Goal: Task Accomplishment & Management: Manage account settings

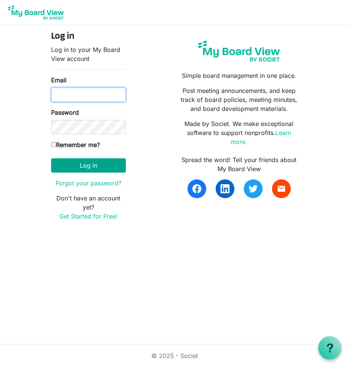
type input "Griseldaincorporated@proton.me"
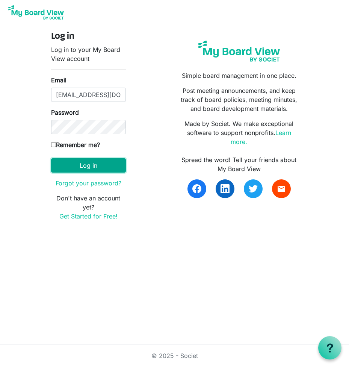
click at [103, 159] on button "Log in" at bounding box center [88, 165] width 75 height 14
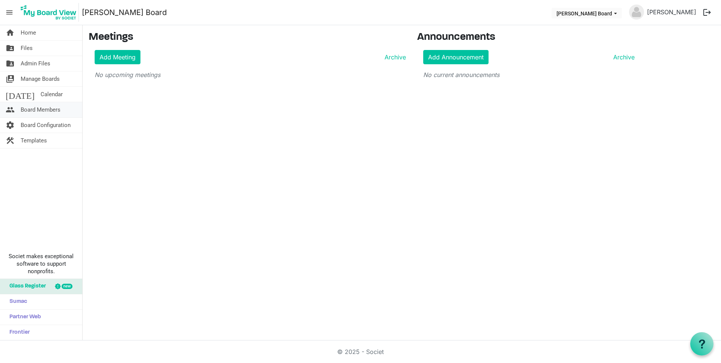
click at [36, 106] on span "Board Members" at bounding box center [41, 109] width 40 height 15
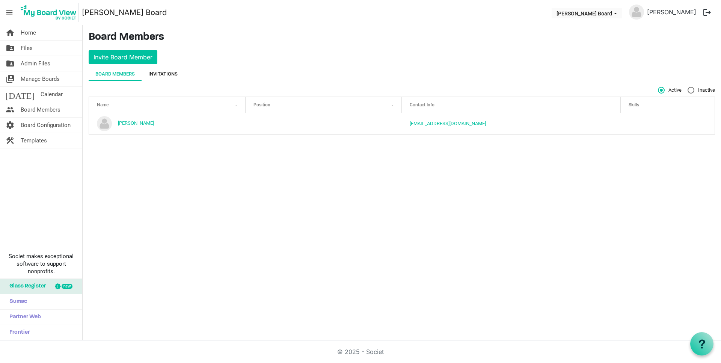
click at [165, 71] on div "Invitations" at bounding box center [162, 74] width 29 height 8
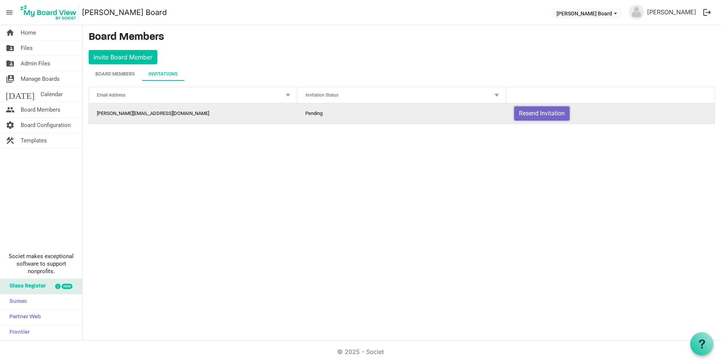
click at [540, 112] on button "Resend Invitation" at bounding box center [542, 113] width 56 height 14
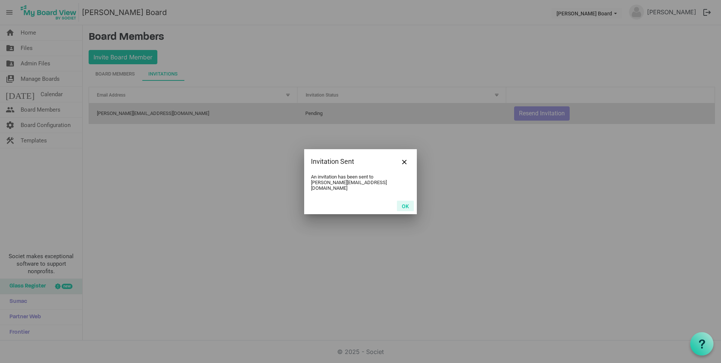
click at [408, 203] on button "OK" at bounding box center [405, 206] width 17 height 11
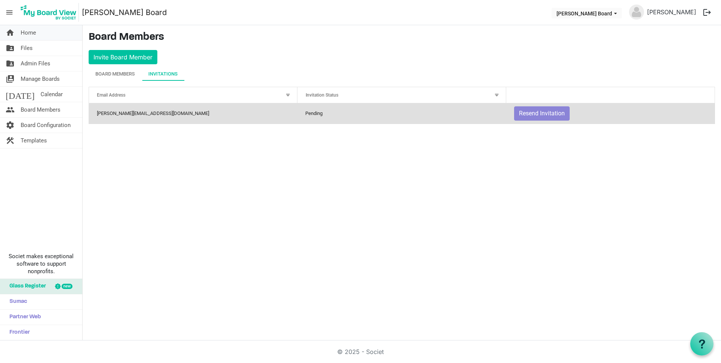
click at [43, 32] on link "home Home" at bounding box center [41, 32] width 82 height 15
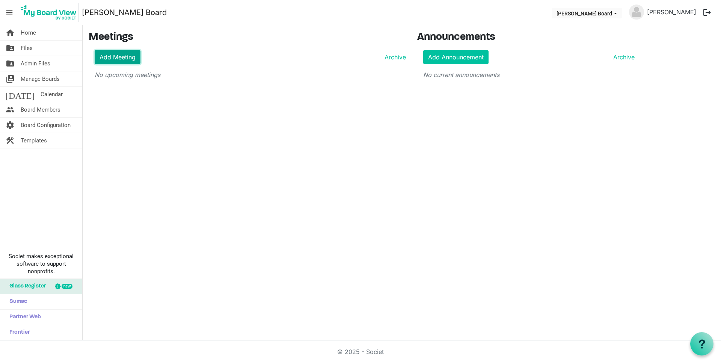
click at [105, 51] on link "Add Meeting" at bounding box center [118, 57] width 46 height 14
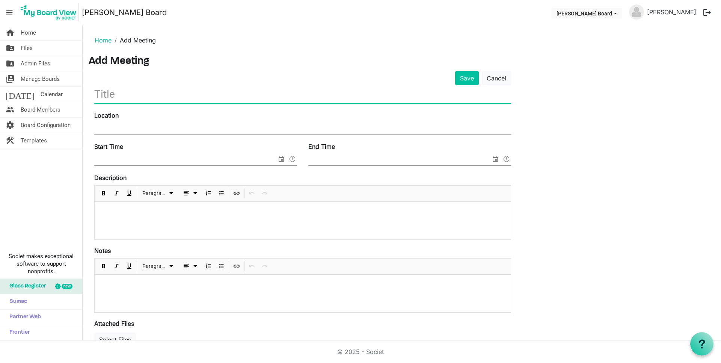
click at [112, 92] on input "text" at bounding box center [302, 94] width 417 height 18
type input "Board Meeting"
click at [114, 136] on div "Location" at bounding box center [303, 126] width 428 height 31
click at [113, 127] on input "Location" at bounding box center [302, 128] width 417 height 11
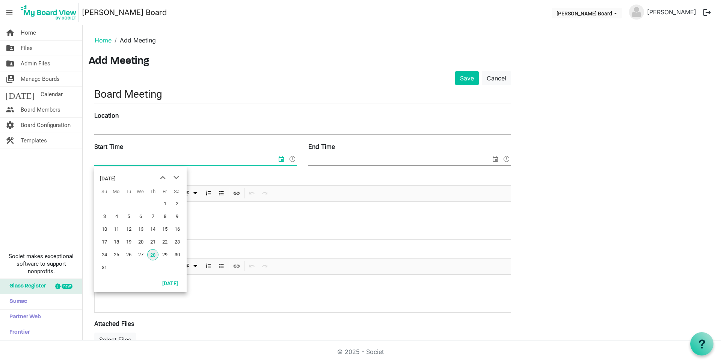
click at [116, 159] on input "Start Time" at bounding box center [185, 159] width 183 height 11
click at [160, 255] on span "29" at bounding box center [164, 254] width 11 height 11
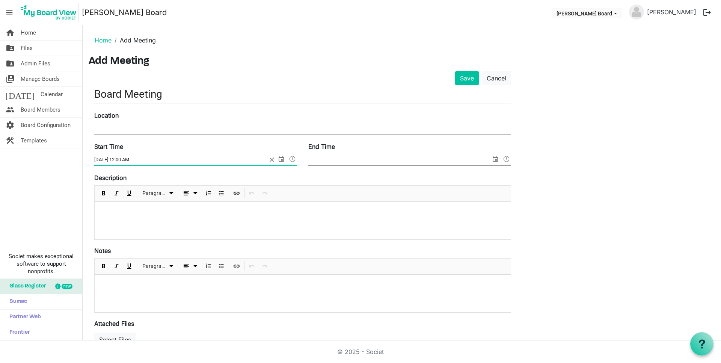
click at [129, 160] on input "8/29/2025 12:00 AM" at bounding box center [180, 159] width 173 height 11
click at [297, 156] on div "Start Time 8/29/2025 12:00 AM" at bounding box center [196, 154] width 214 height 25
click at [297, 158] on span at bounding box center [292, 159] width 9 height 10
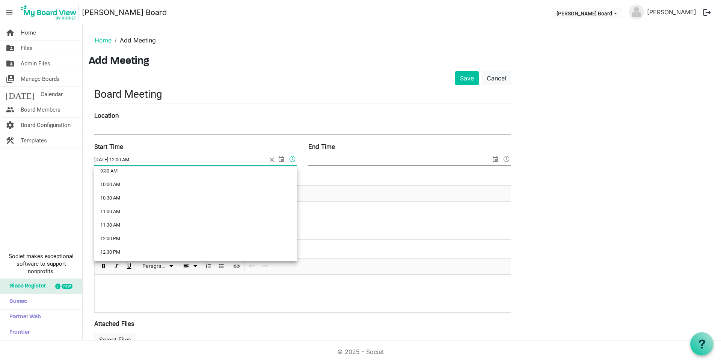
scroll to position [338, 0]
click at [115, 189] on li "1:00 PM" at bounding box center [195, 191] width 203 height 14
type input "[DATE] 1:00 PM"
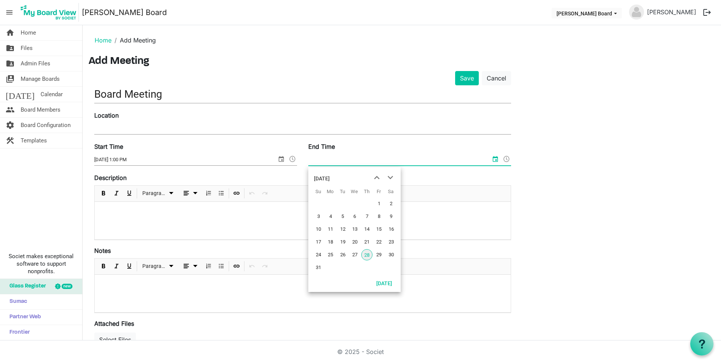
click at [329, 159] on input "End Time" at bounding box center [399, 159] width 183 height 11
click at [379, 251] on span "29" at bounding box center [378, 254] width 11 height 11
click at [506, 158] on span at bounding box center [506, 159] width 9 height 10
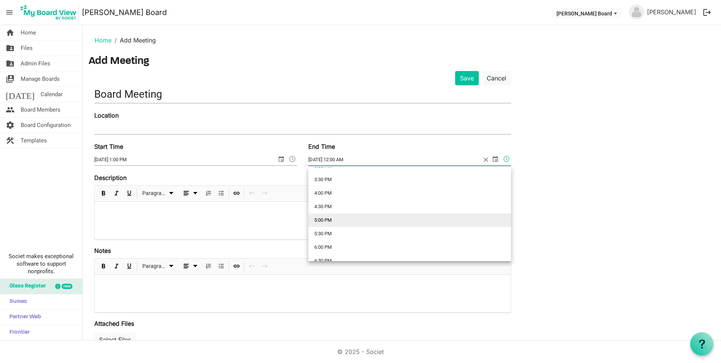
scroll to position [376, 0]
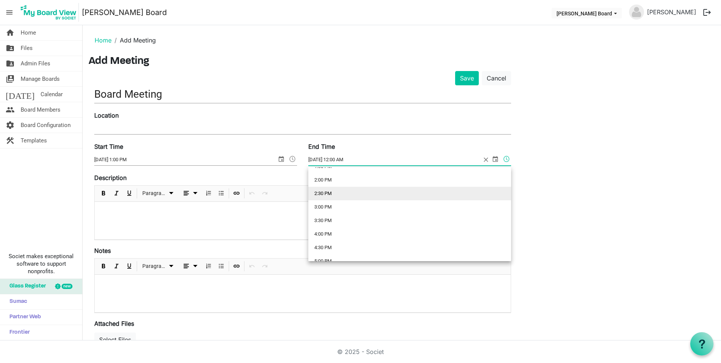
click at [325, 192] on li "2:30 PM" at bounding box center [409, 194] width 203 height 14
type input "8/29/2025 2:30 PM"
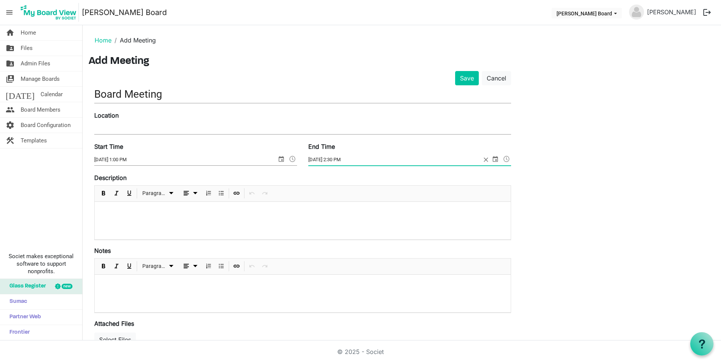
click at [174, 225] on div at bounding box center [303, 221] width 416 height 38
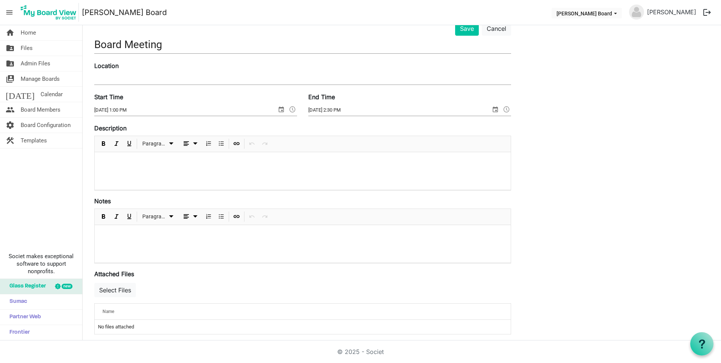
scroll to position [0, 0]
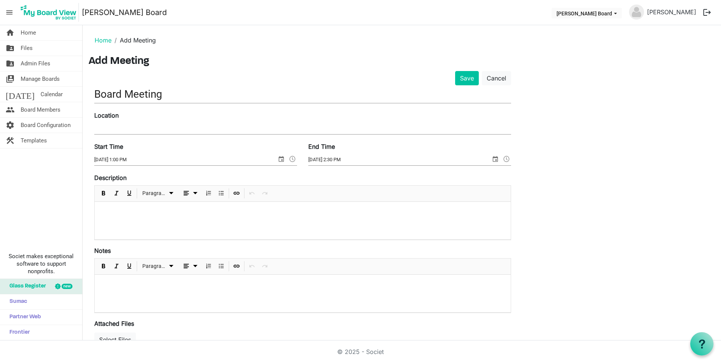
click at [113, 113] on label "Location" at bounding box center [106, 115] width 24 height 9
click at [113, 123] on input "Location" at bounding box center [302, 128] width 417 height 11
drag, startPoint x: 122, startPoint y: 93, endPoint x: 89, endPoint y: 85, distance: 34.4
click at [94, 85] on form "Save Cancel Board Meeting Location Start Time 8/29/2025 1:00 PM End Time 8/29/2…" at bounding box center [302, 270] width 417 height 398
type input "Founders Meeting"
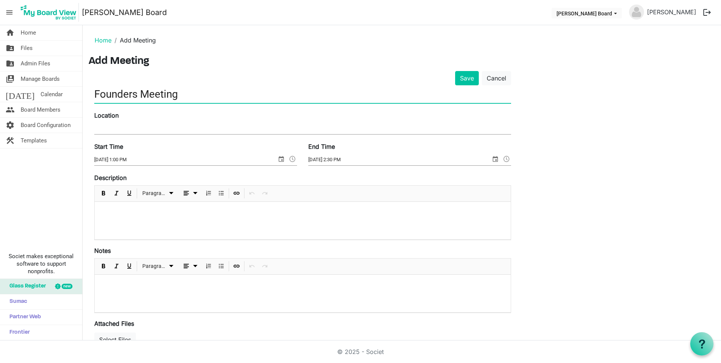
drag, startPoint x: 124, startPoint y: 124, endPoint x: 120, endPoint y: 124, distance: 3.8
click at [124, 125] on input "Location" at bounding box center [302, 128] width 417 height 11
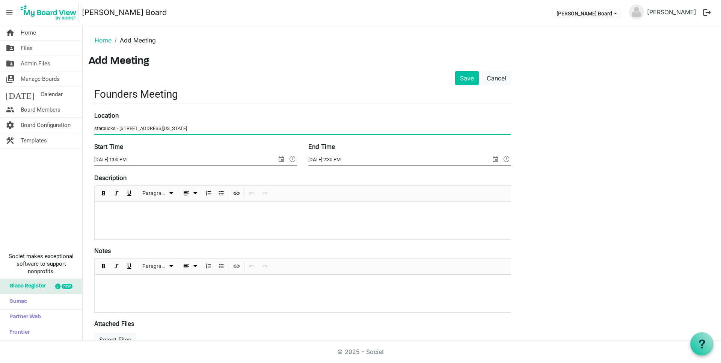
click at [169, 126] on input "starbucks - 9880 s maryland pkwy V" at bounding box center [302, 128] width 417 height 11
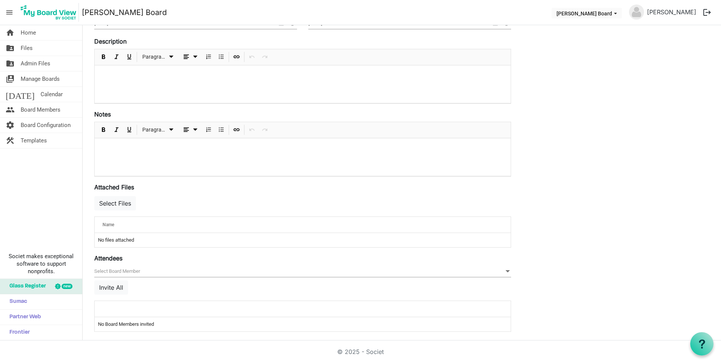
scroll to position [140, 0]
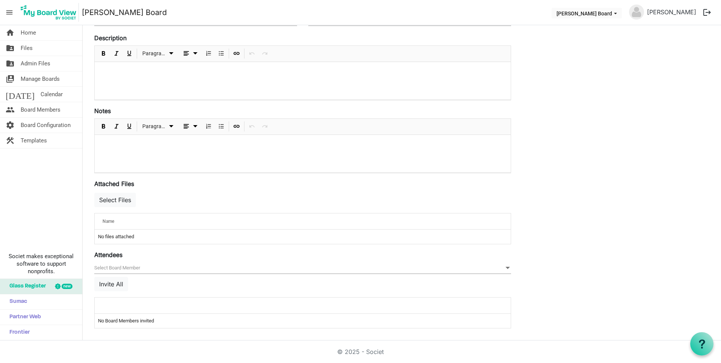
type input "starbucks - 9880 s maryland pkwy LV"
click at [109, 266] on span "null" at bounding box center [302, 268] width 417 height 12
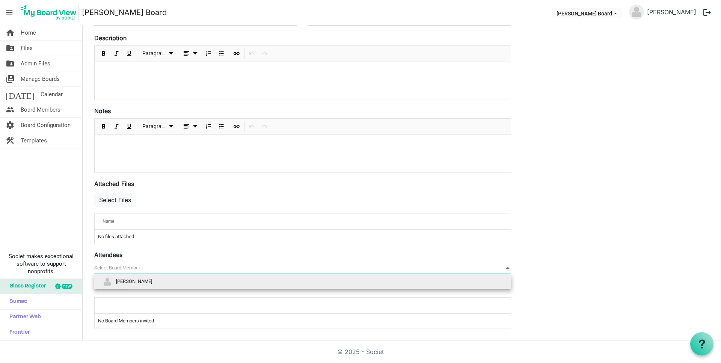
click at [138, 282] on span "[PERSON_NAME]" at bounding box center [134, 281] width 36 height 6
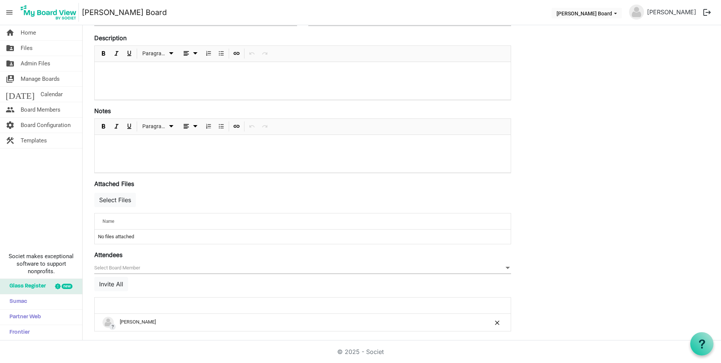
click at [120, 269] on span "null" at bounding box center [302, 268] width 417 height 12
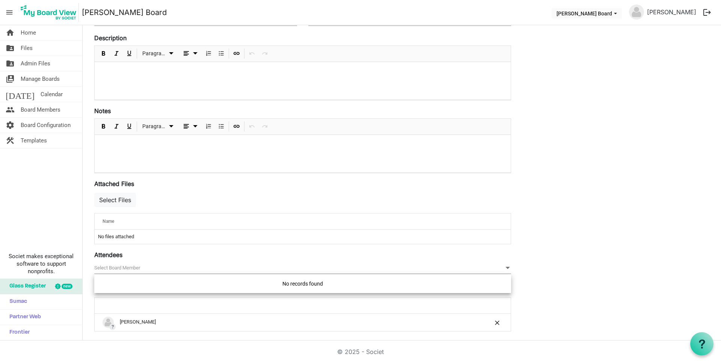
click at [187, 258] on div "Attendees [{"BoardMemberId":6394,"FirstLast":"Rebecca Sham","ProfilePicture":"/…" at bounding box center [302, 290] width 417 height 81
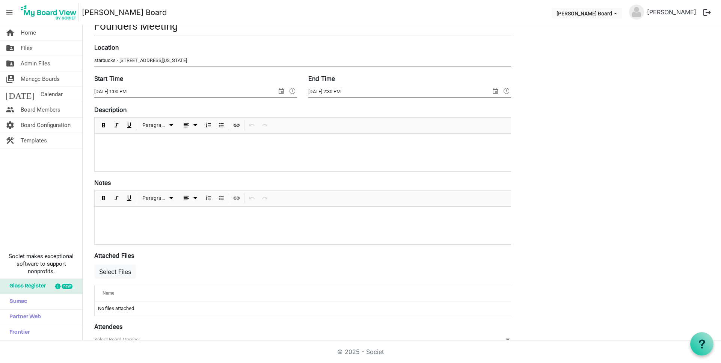
scroll to position [68, 0]
click at [340, 90] on input "8/29/2025 2:30 PM" at bounding box center [399, 91] width 183 height 11
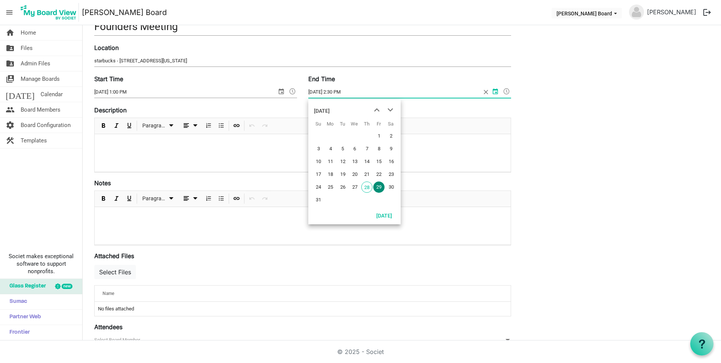
click at [505, 91] on span at bounding box center [506, 91] width 9 height 10
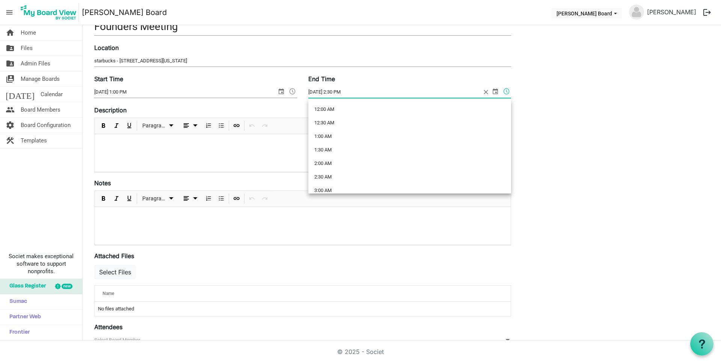
scroll to position [355, 0]
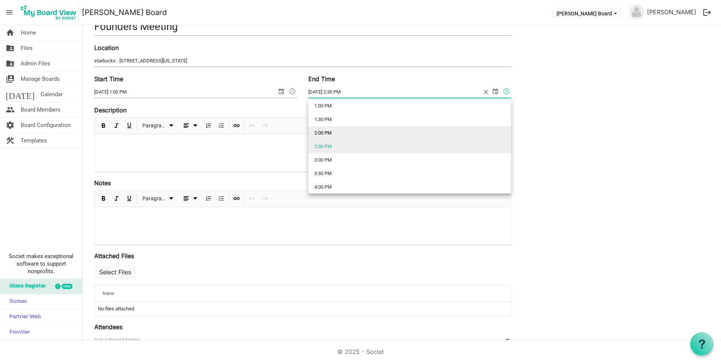
click at [327, 129] on li "2:00 PM" at bounding box center [409, 133] width 203 height 14
type input "8/29/2025 2:00 PM"
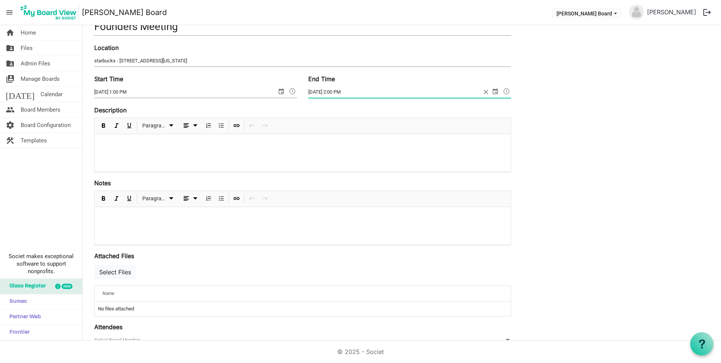
click at [583, 139] on div "Save Cancel Founders Meeting Location starbucks - 9880 s maryland pkwy LV Start…" at bounding box center [402, 206] width 627 height 406
click at [43, 75] on span "Manage Boards" at bounding box center [40, 78] width 39 height 15
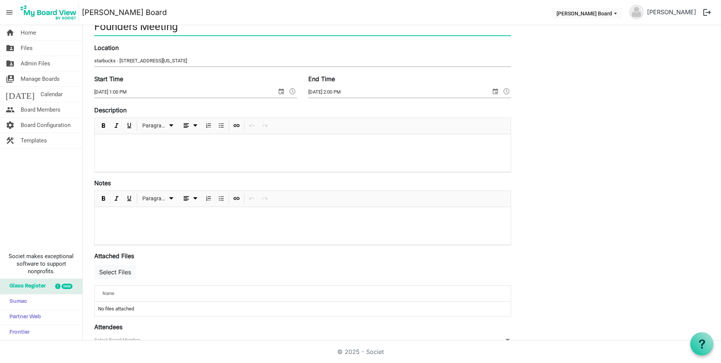
drag, startPoint x: 421, startPoint y: 37, endPoint x: 393, endPoint y: 31, distance: 28.4
click at [393, 31] on input "Founders Meeting" at bounding box center [302, 27] width 417 height 18
click at [564, 65] on div "Save Cancel Founders Meeting Location starbucks - 9880 s maryland pkwy LV Start…" at bounding box center [402, 206] width 627 height 406
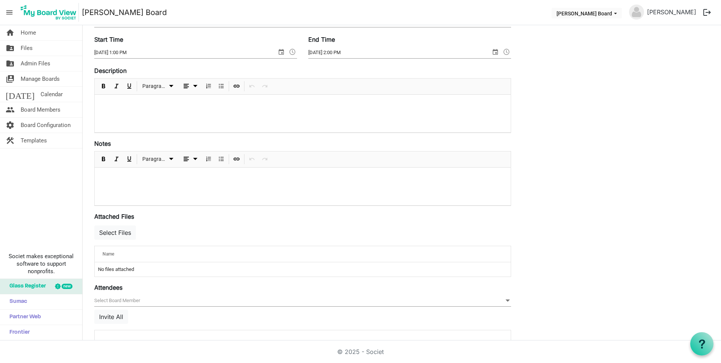
scroll to position [143, 0]
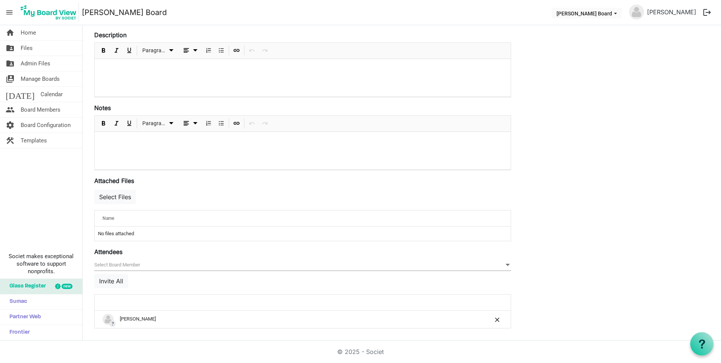
click at [151, 266] on span "null" at bounding box center [302, 265] width 417 height 12
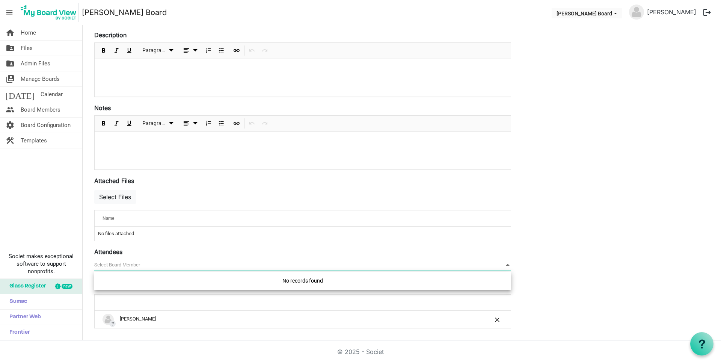
click at [185, 253] on div "Attendees [{"BoardMemberId":6394,"FirstLast":"Rebecca Sham","ProfilePicture":"/…" at bounding box center [302, 287] width 417 height 81
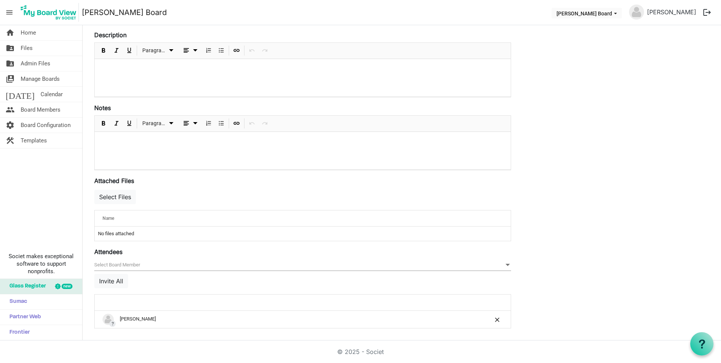
click at [189, 237] on td "No files attached" at bounding box center [303, 234] width 416 height 14
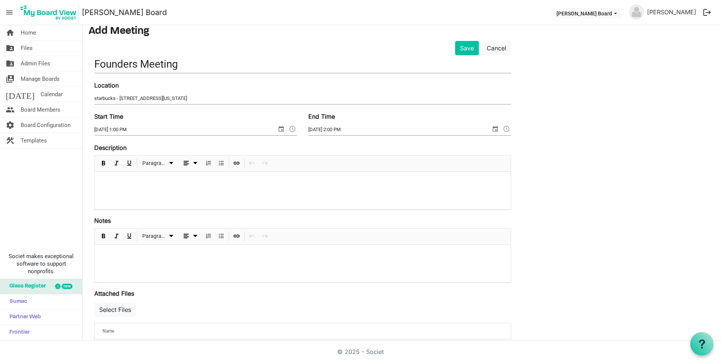
scroll to position [0, 0]
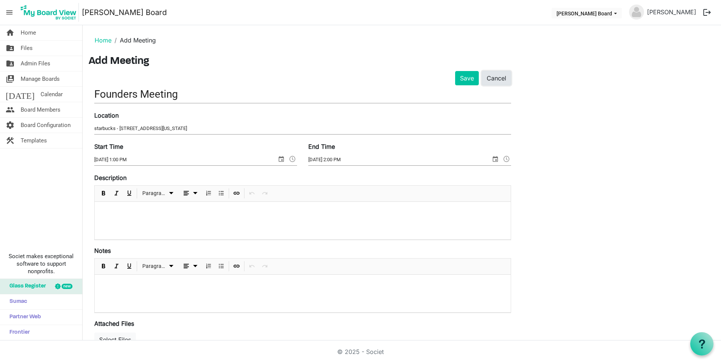
click at [510, 77] on link "Cancel" at bounding box center [496, 78] width 29 height 14
click at [20, 111] on link "people Board Members" at bounding box center [41, 109] width 82 height 15
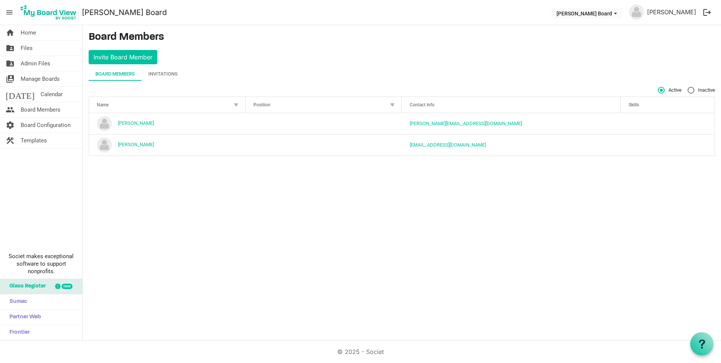
click at [34, 18] on img at bounding box center [48, 12] width 60 height 19
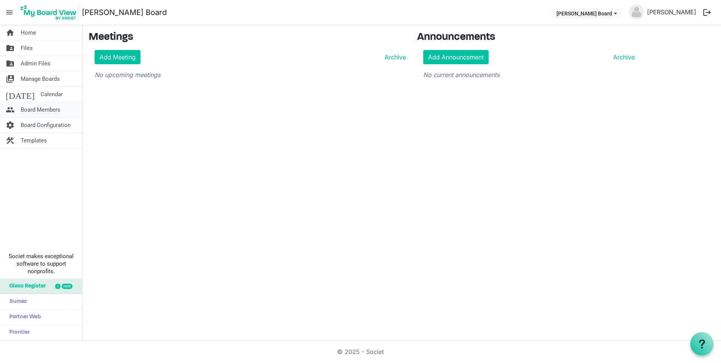
click at [56, 113] on span "Board Members" at bounding box center [41, 109] width 40 height 15
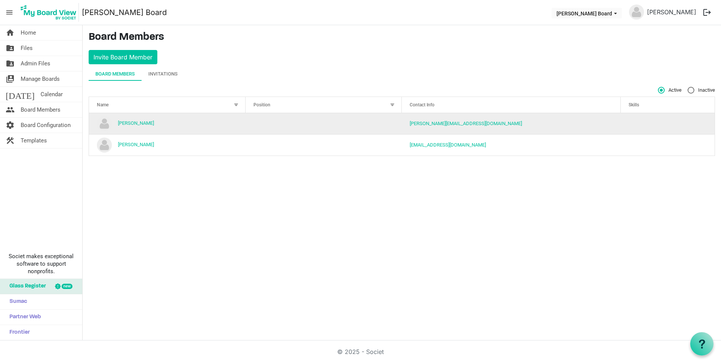
click at [405, 128] on td "ms.lalonde@proton.me" at bounding box center [511, 123] width 219 height 21
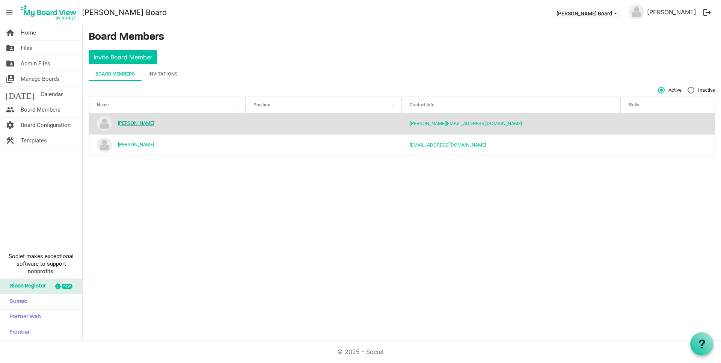
click at [130, 124] on link "Clara La Londe" at bounding box center [136, 123] width 36 height 6
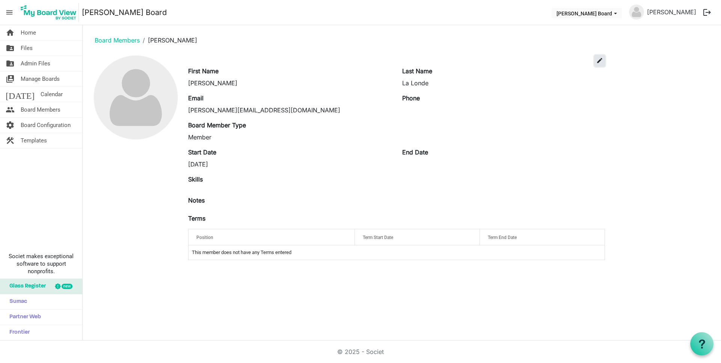
click at [596, 61] on button "edit" at bounding box center [600, 60] width 11 height 11
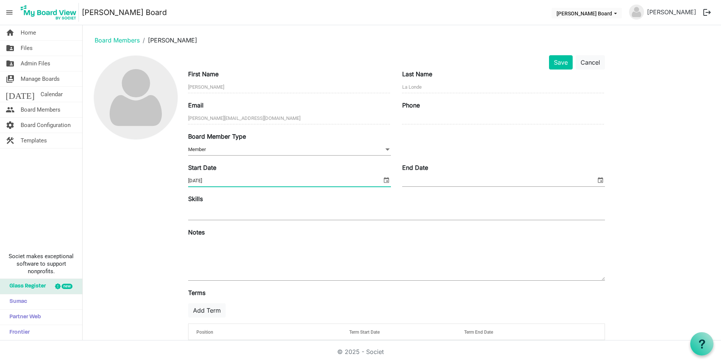
click at [216, 178] on input "8/29/2025" at bounding box center [285, 180] width 194 height 11
click at [389, 182] on span "select" at bounding box center [386, 180] width 9 height 10
click at [210, 199] on div "[DATE]" at bounding box center [202, 199] width 16 height 15
click at [205, 236] on span "May" at bounding box center [202, 242] width 17 height 17
click at [269, 238] on span "10" at bounding box center [271, 237] width 11 height 11
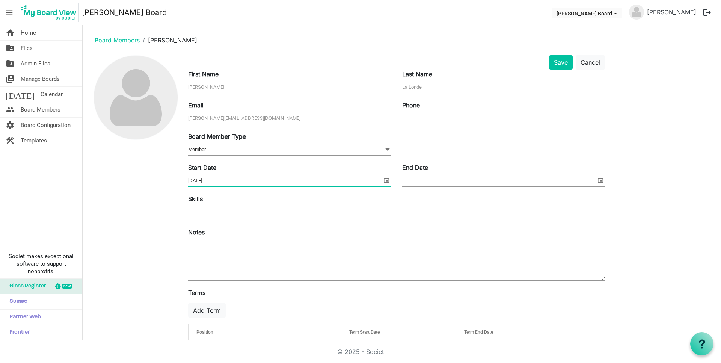
type input "5/10/2022"
click at [161, 258] on div at bounding box center [136, 207] width 94 height 305
click at [357, 145] on span "Member Member" at bounding box center [289, 150] width 203 height 12
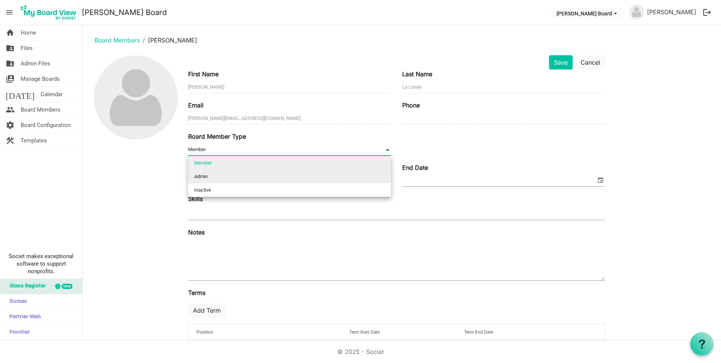
click at [332, 176] on li "Admin" at bounding box center [289, 177] width 203 height 14
type input "Admin"
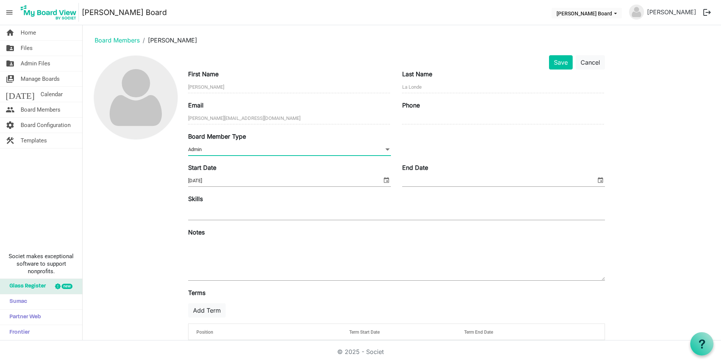
click at [640, 137] on div "Save Cancel First Name Clara Last Name La Londe Email ms.lalonde@proton.me Phon…" at bounding box center [402, 207] width 627 height 305
click at [565, 62] on button "Save" at bounding box center [561, 62] width 24 height 14
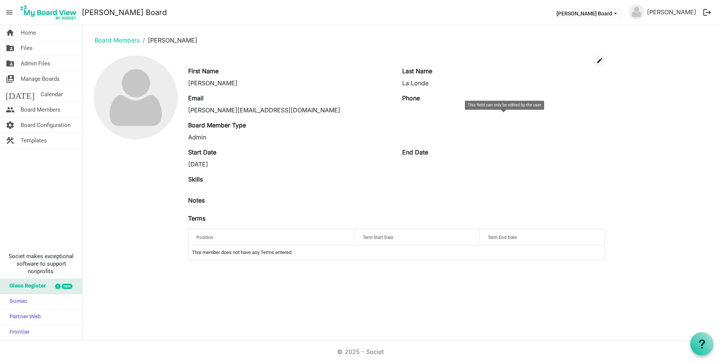
click at [46, 15] on img at bounding box center [48, 12] width 60 height 19
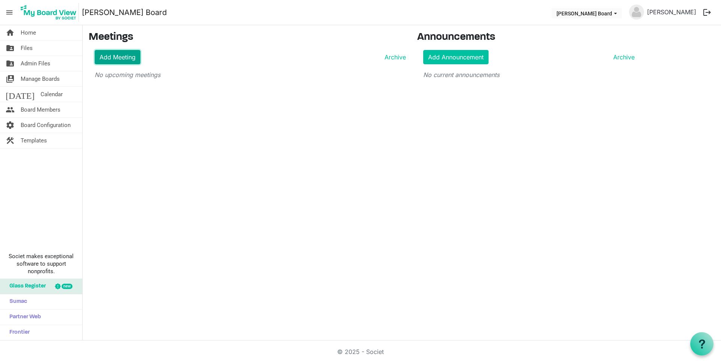
click at [116, 53] on link "Add Meeting" at bounding box center [118, 57] width 46 height 14
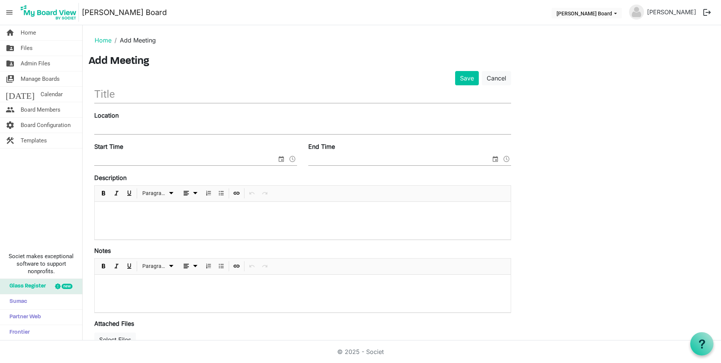
click at [105, 93] on input "text" at bounding box center [302, 94] width 417 height 18
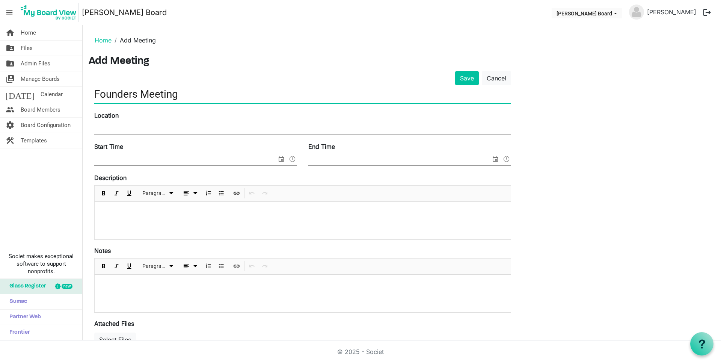
type input "Founders Meeting"
click at [116, 132] on input "Location" at bounding box center [302, 128] width 417 height 11
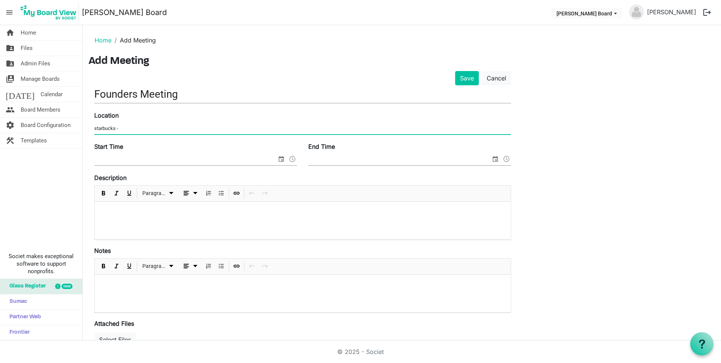
click at [139, 128] on input "starbucks -" at bounding box center [302, 128] width 417 height 11
type input "starbucks - 9880 [US_STATE] pkwy LV"
click at [116, 154] on input "Start Time" at bounding box center [185, 159] width 183 height 11
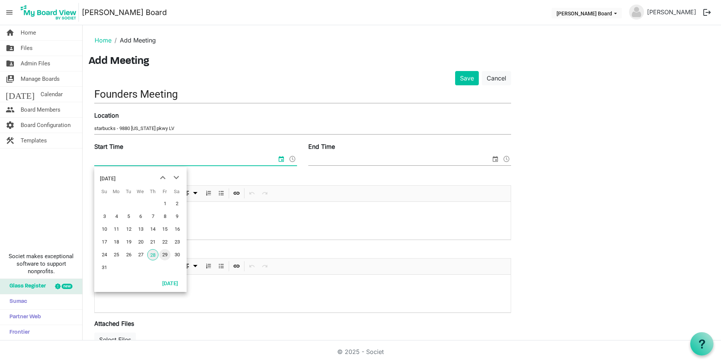
click at [168, 255] on span "29" at bounding box center [164, 254] width 11 height 11
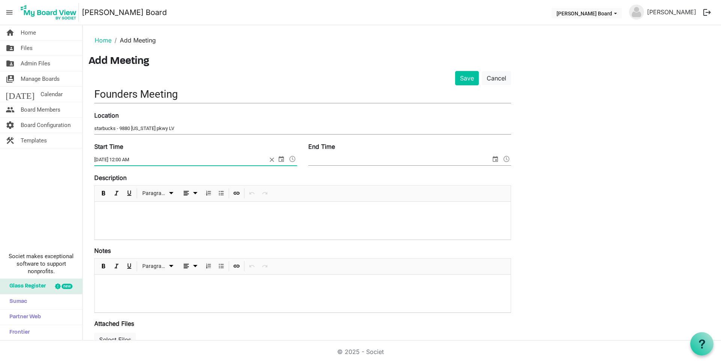
click at [293, 159] on span at bounding box center [292, 159] width 9 height 10
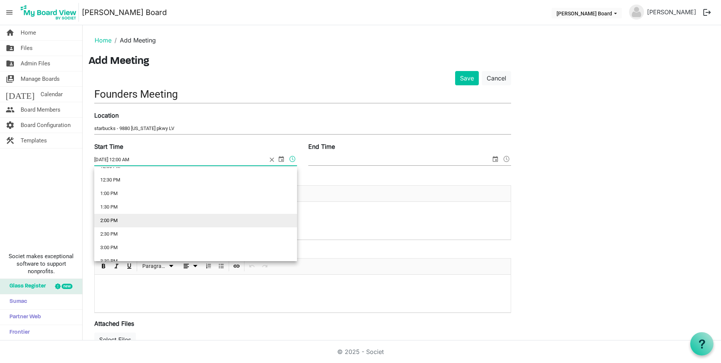
scroll to position [338, 0]
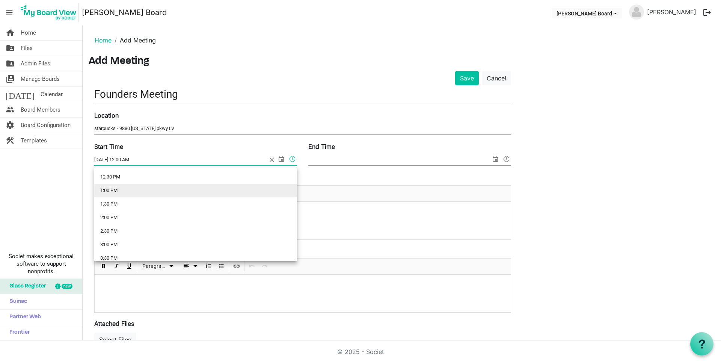
click at [120, 190] on li "1:00 PM" at bounding box center [195, 191] width 203 height 14
type input "8/29/2025 1:00 PM"
click at [345, 162] on input "End Time" at bounding box center [399, 159] width 183 height 11
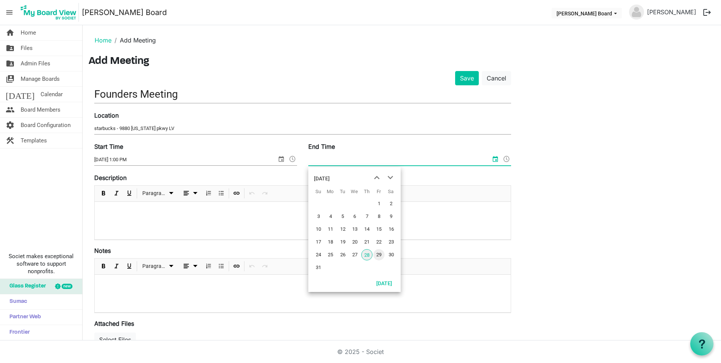
click at [384, 252] on span "29" at bounding box center [378, 254] width 11 height 11
click at [506, 157] on span at bounding box center [506, 159] width 9 height 10
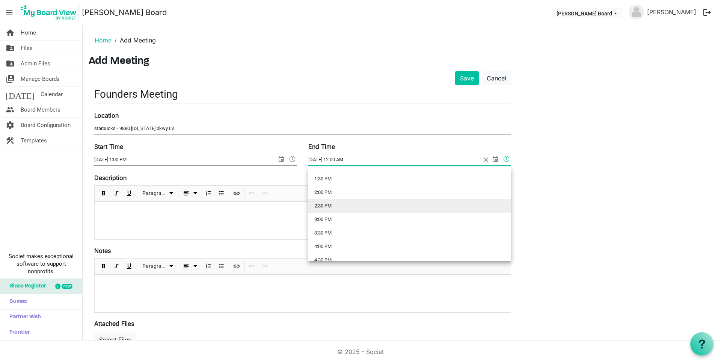
scroll to position [376, 0]
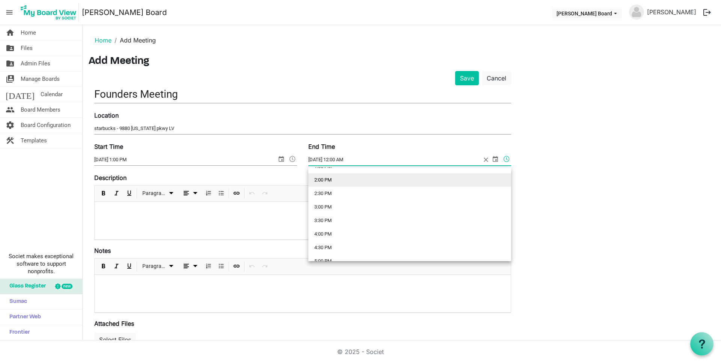
click at [323, 181] on li "2:00 PM" at bounding box center [409, 180] width 203 height 14
type input "8/29/2025 2:00 PM"
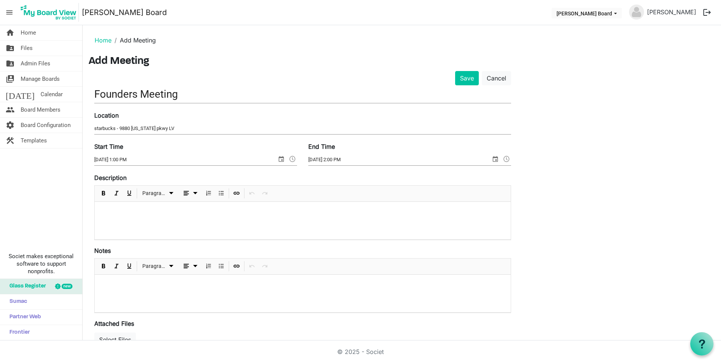
click at [577, 260] on div "Save Cancel Founders Meeting Location starbucks - 9880 maryland pkwy LV Start T…" at bounding box center [402, 273] width 627 height 404
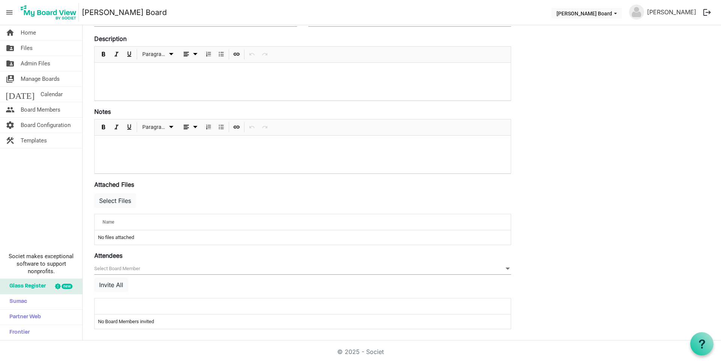
scroll to position [140, 0]
click at [550, 297] on div "Save Cancel Founders Meeting Location starbucks - 9880 maryland pkwy LV Start T…" at bounding box center [402, 133] width 627 height 404
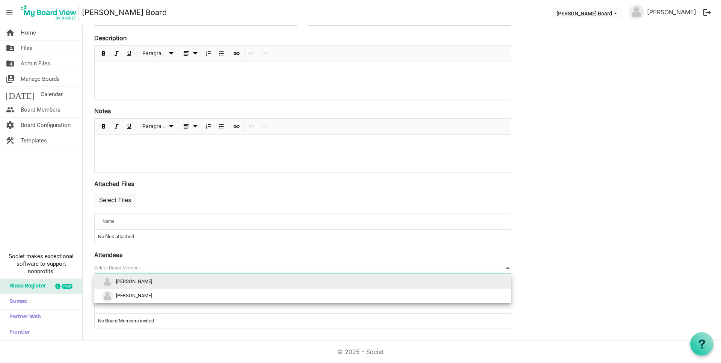
click at [119, 270] on span "null" at bounding box center [302, 268] width 417 height 12
click at [129, 284] on span "[PERSON_NAME]" at bounding box center [134, 281] width 36 height 6
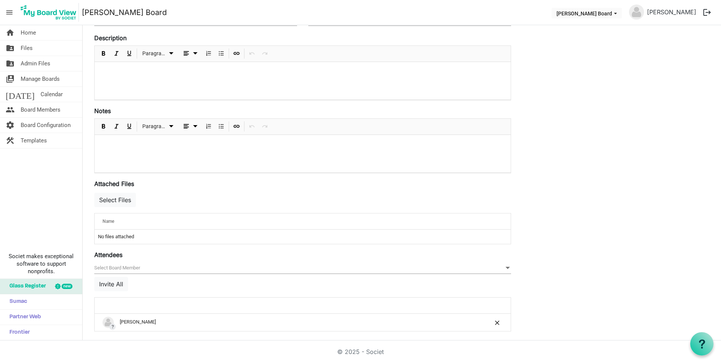
click at [136, 266] on span "null" at bounding box center [302, 268] width 417 height 12
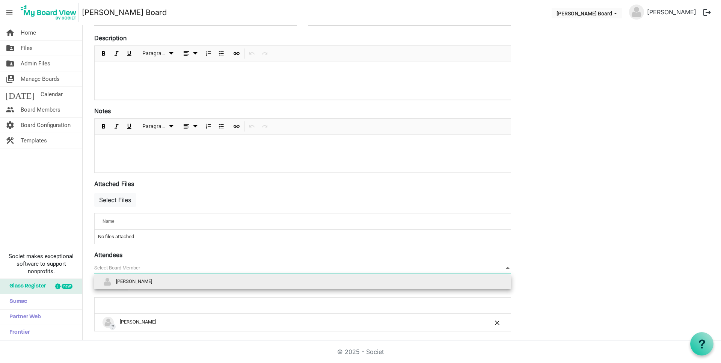
click at [145, 289] on div "null Invite All" at bounding box center [302, 279] width 417 height 35
click at [145, 271] on span "null" at bounding box center [302, 268] width 417 height 12
click at [146, 278] on li "Clara La Londe" at bounding box center [302, 282] width 417 height 14
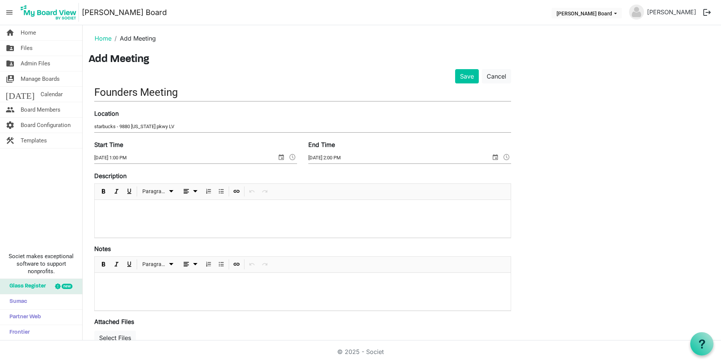
scroll to position [0, 0]
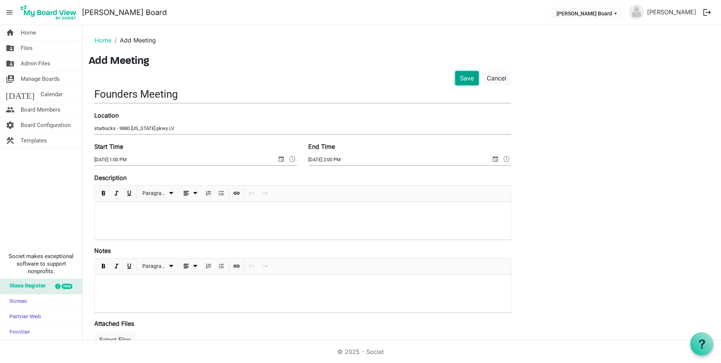
click at [469, 77] on button "Save" at bounding box center [467, 78] width 24 height 14
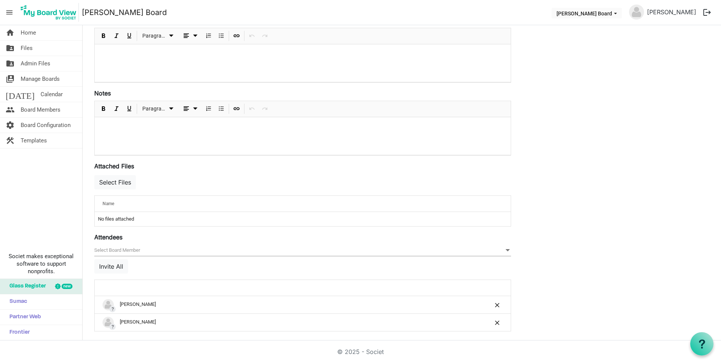
scroll to position [160, 0]
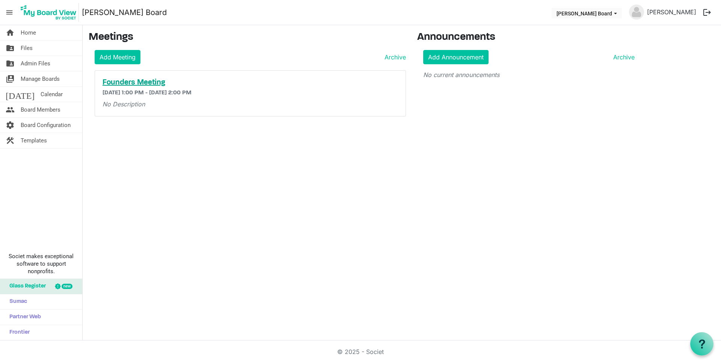
click at [163, 83] on h5 "Founders Meeting" at bounding box center [251, 82] width 296 height 9
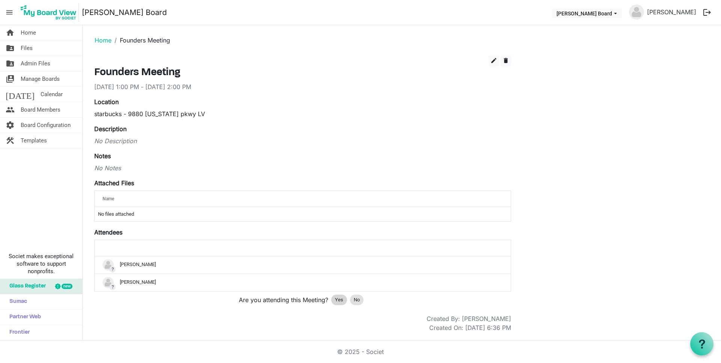
click at [340, 299] on span "Yes" at bounding box center [339, 300] width 8 height 8
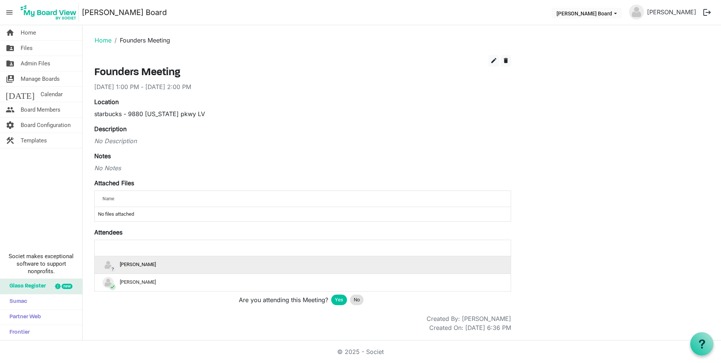
click at [140, 259] on div "? [PERSON_NAME]" at bounding box center [303, 264] width 401 height 11
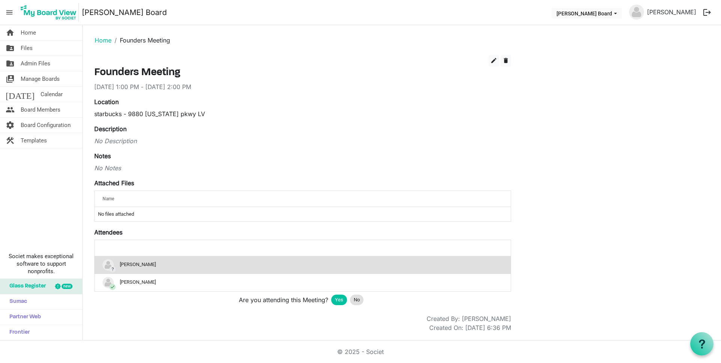
click at [141, 263] on div "? [PERSON_NAME]" at bounding box center [303, 264] width 401 height 11
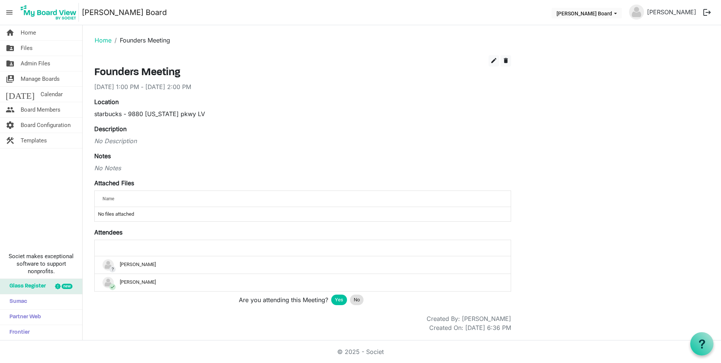
click at [343, 301] on div "Yes" at bounding box center [339, 300] width 16 height 11
click at [25, 31] on span "Home" at bounding box center [28, 32] width 15 height 15
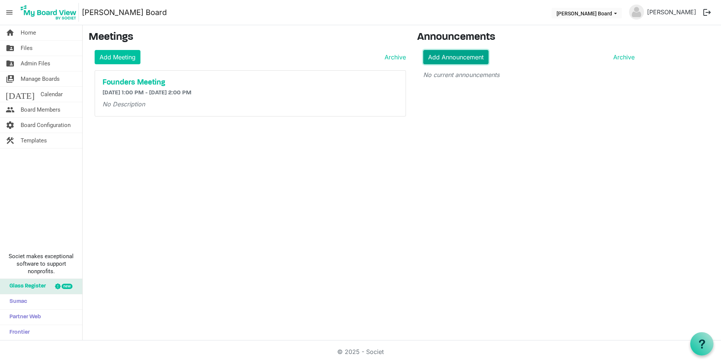
click at [473, 59] on link "Add Announcement" at bounding box center [455, 57] width 65 height 14
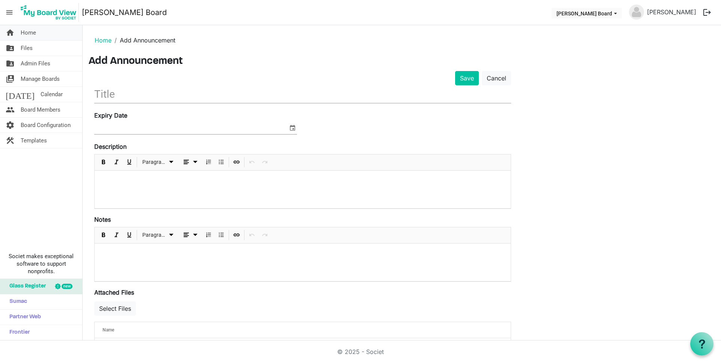
click at [29, 30] on span "Home" at bounding box center [28, 32] width 15 height 15
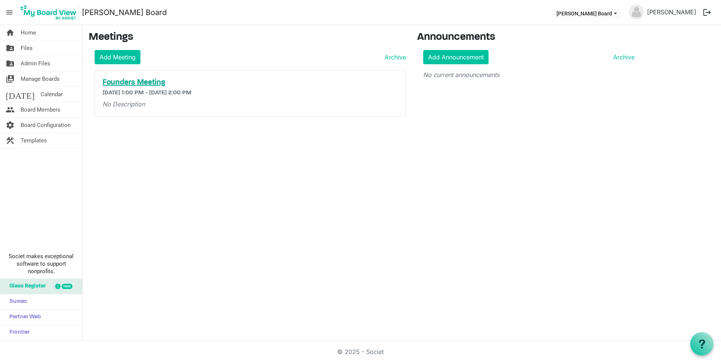
click at [142, 85] on h5 "Founders Meeting" at bounding box center [251, 82] width 296 height 9
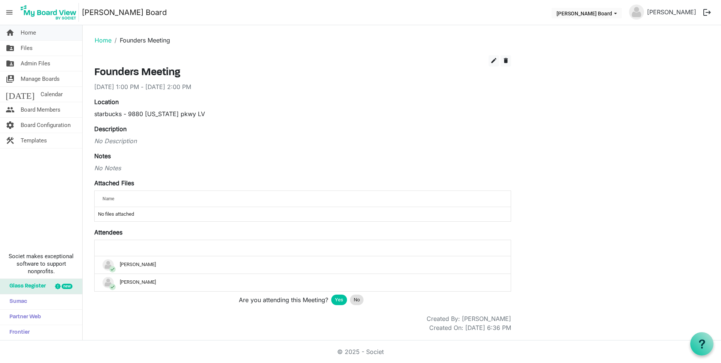
click at [28, 35] on span "Home" at bounding box center [28, 32] width 15 height 15
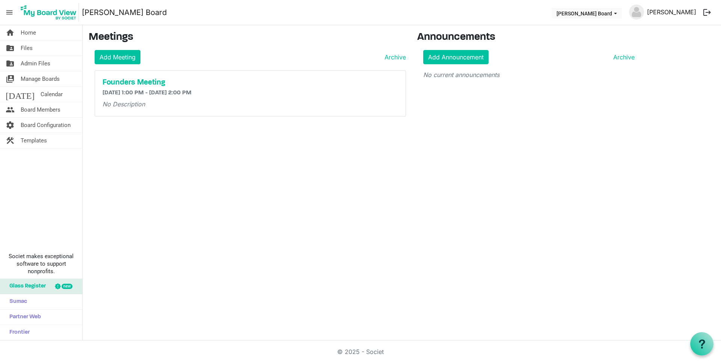
click at [671, 8] on link "[PERSON_NAME]" at bounding box center [671, 12] width 55 height 15
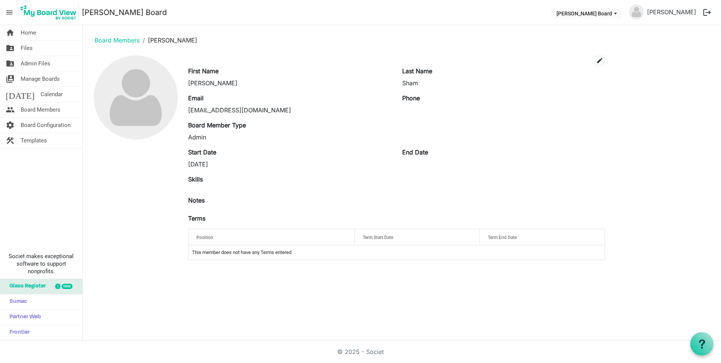
click at [213, 162] on div "8/28/2025" at bounding box center [289, 164] width 203 height 9
click at [601, 55] on button "edit" at bounding box center [600, 60] width 11 height 11
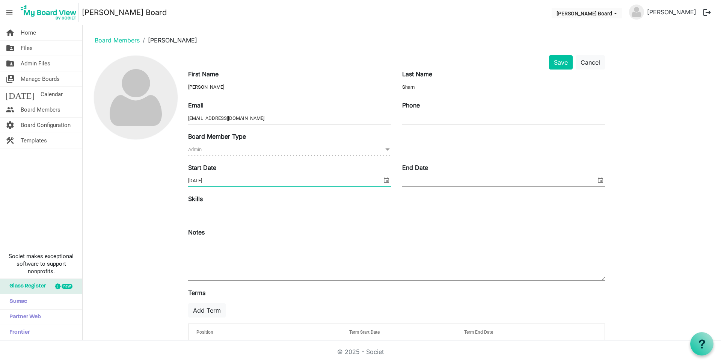
click at [246, 180] on input "8/28/2025" at bounding box center [285, 180] width 194 height 11
click at [389, 178] on span "select" at bounding box center [386, 180] width 9 height 10
click at [210, 198] on div "August 2025" at bounding box center [202, 199] width 16 height 15
click at [206, 242] on span "May" at bounding box center [202, 242] width 17 height 17
click at [273, 237] on span "10" at bounding box center [271, 237] width 11 height 11
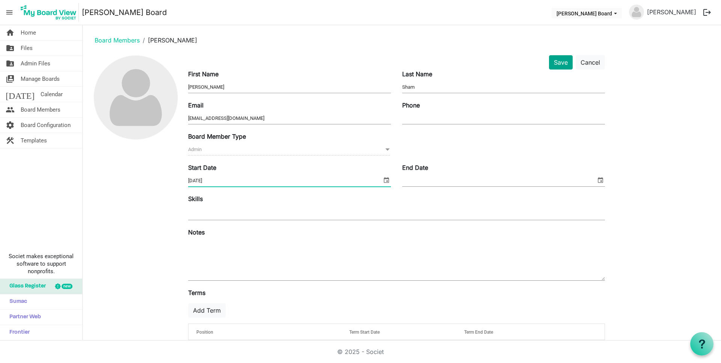
type input "5/10/2022"
click at [553, 60] on button "Save" at bounding box center [561, 62] width 24 height 14
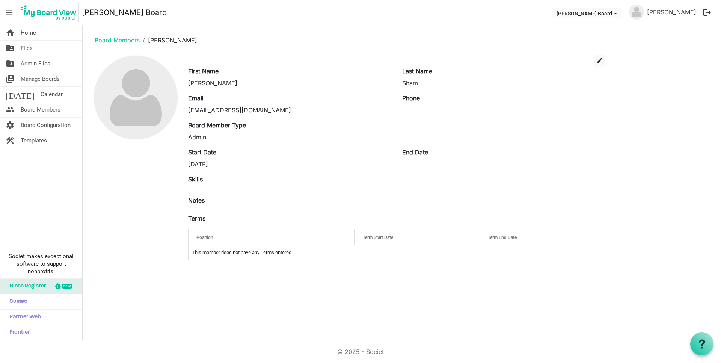
click at [594, 65] on div "edit" at bounding box center [397, 60] width 428 height 11
click at [596, 62] on button "edit" at bounding box center [600, 60] width 11 height 11
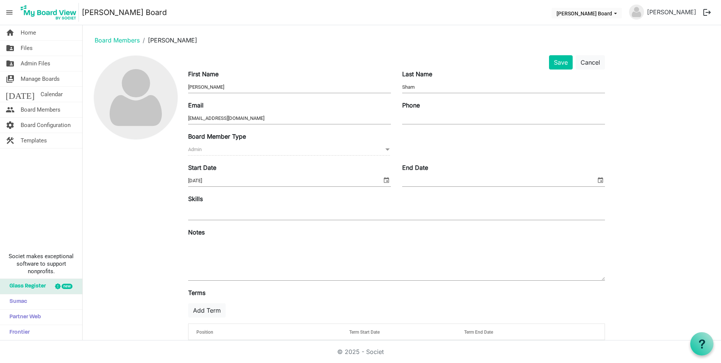
click at [220, 216] on div at bounding box center [396, 213] width 417 height 14
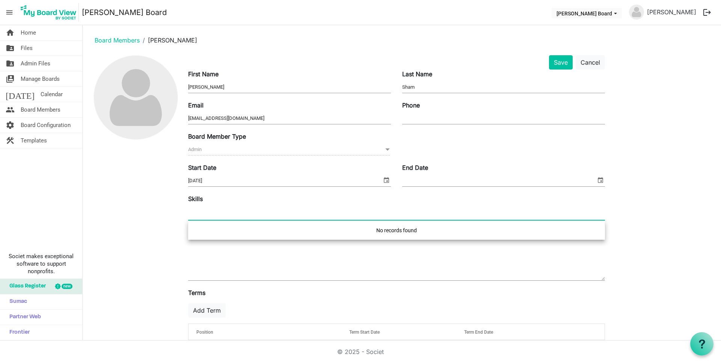
click at [396, 235] on div "No records found" at bounding box center [396, 230] width 417 height 18
type input "Founder"
click at [188, 280] on span at bounding box center [396, 260] width 417 height 41
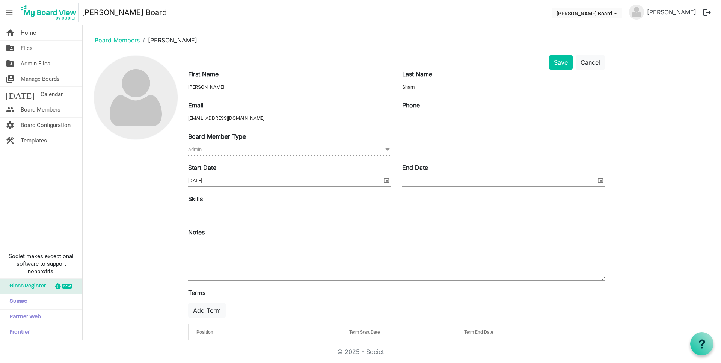
click at [299, 205] on div "Skills" at bounding box center [397, 207] width 428 height 27
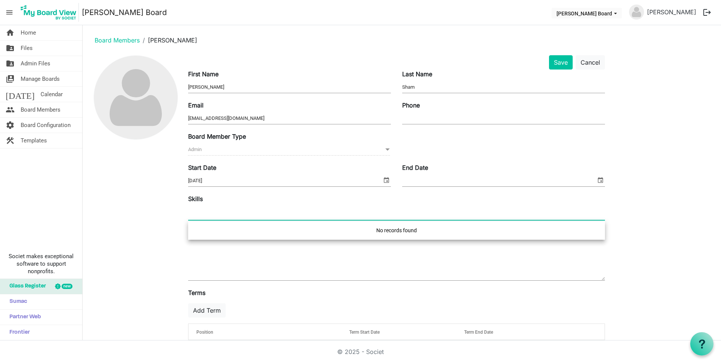
click at [299, 216] on div at bounding box center [396, 213] width 417 height 14
click at [413, 231] on div "No records found" at bounding box center [396, 230] width 417 height 18
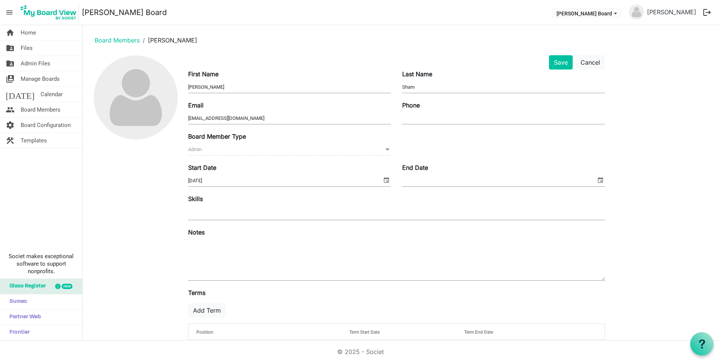
click at [683, 199] on div "Save Cancel First Name Rebecca Last Name Sham Email Griseldaincorporated@proton…" at bounding box center [402, 207] width 627 height 305
click at [570, 63] on button "Save" at bounding box center [561, 62] width 24 height 14
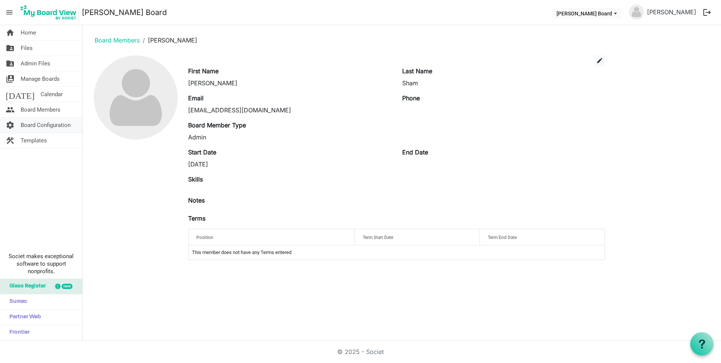
click at [45, 126] on span "Board Configuration" at bounding box center [46, 125] width 50 height 15
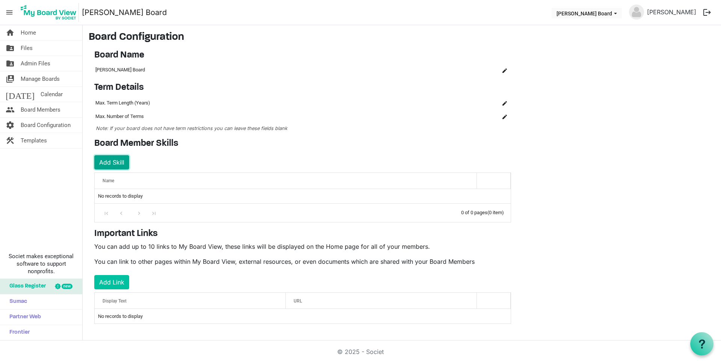
click at [115, 161] on button "Add Skill" at bounding box center [111, 162] width 35 height 14
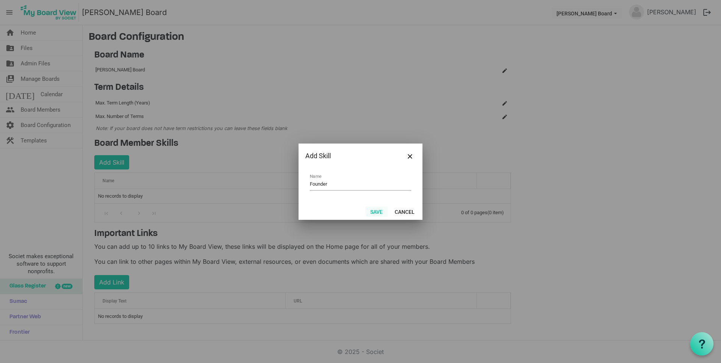
type input "Founder"
click at [386, 207] on button "Save" at bounding box center [377, 211] width 22 height 11
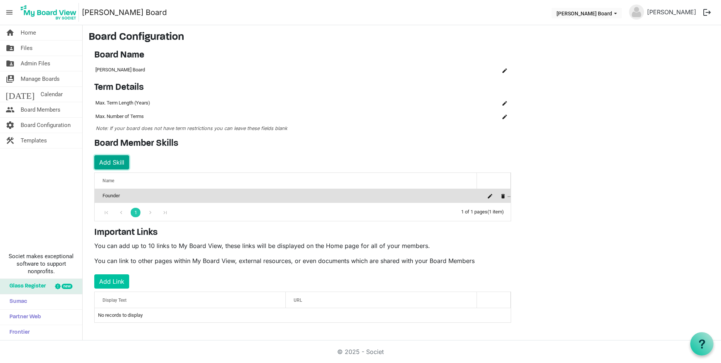
click at [116, 159] on button "Add Skill" at bounding box center [111, 162] width 35 height 14
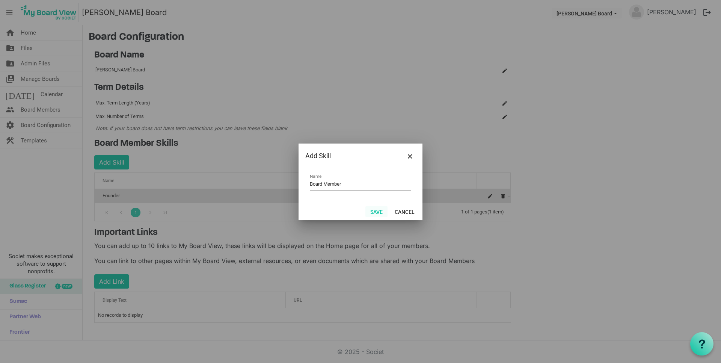
type input "Board Member"
click at [382, 209] on button "Save" at bounding box center [377, 211] width 22 height 11
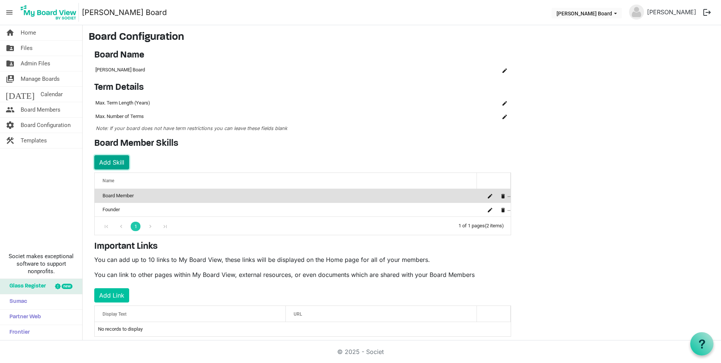
click at [107, 162] on button "Add Skill" at bounding box center [111, 162] width 35 height 14
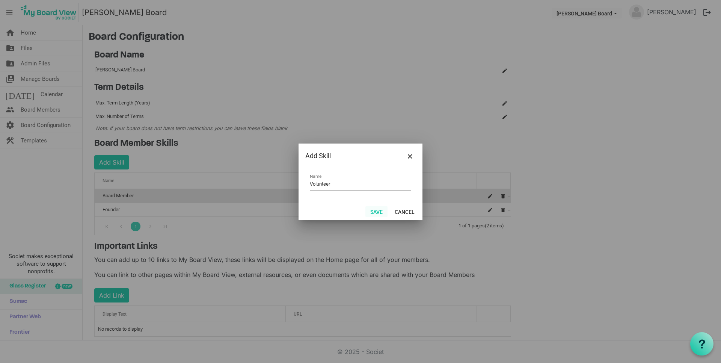
type input "Volunteer"
click at [383, 210] on button "Save" at bounding box center [377, 211] width 22 height 11
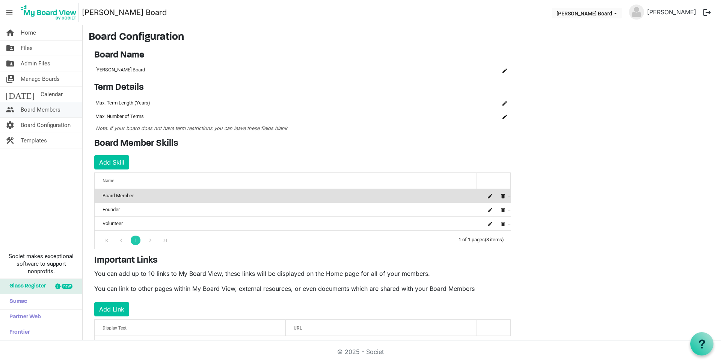
click at [46, 111] on span "Board Members" at bounding box center [41, 109] width 40 height 15
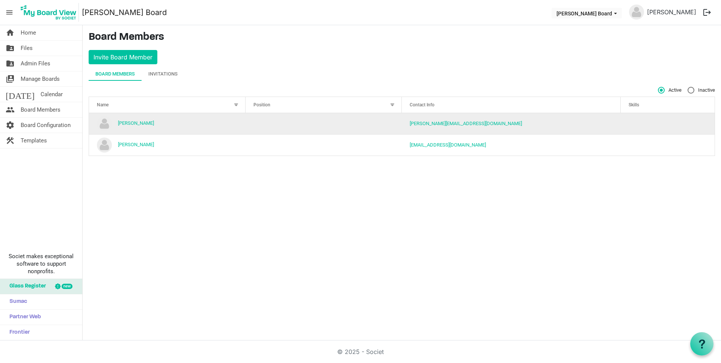
click at [134, 120] on td "[PERSON_NAME]" at bounding box center [167, 123] width 157 height 21
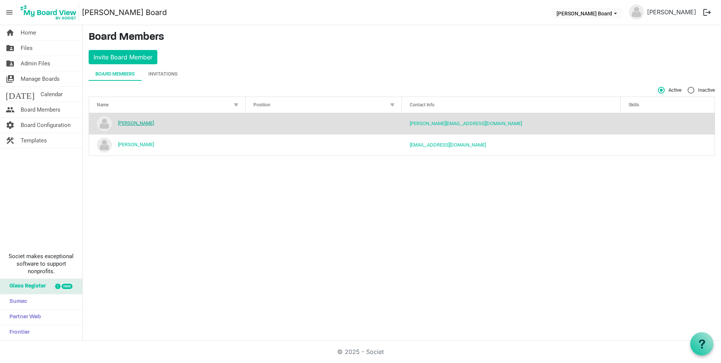
click at [135, 121] on link "[PERSON_NAME]" at bounding box center [136, 123] width 36 height 6
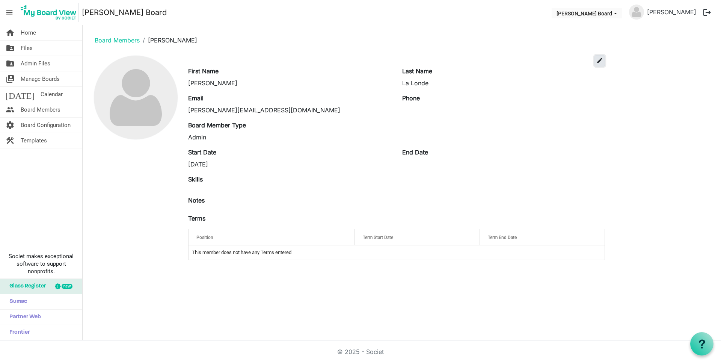
click at [598, 57] on button "edit" at bounding box center [600, 60] width 11 height 11
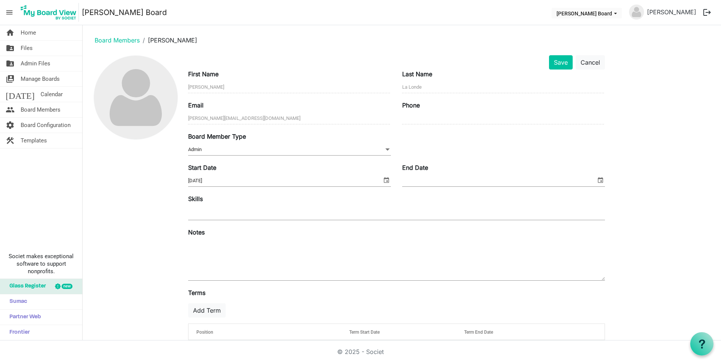
click at [203, 207] on input "text" at bounding box center [196, 213] width 17 height 14
click at [543, 58] on div "Save Cancel" at bounding box center [397, 62] width 428 height 14
click at [559, 62] on button "Save" at bounding box center [561, 62] width 24 height 14
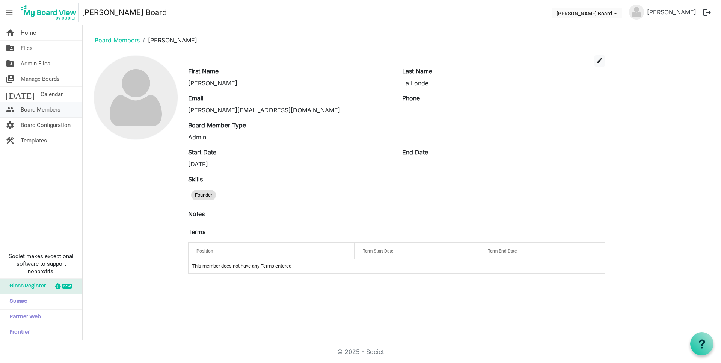
click at [47, 112] on span "Board Members" at bounding box center [41, 109] width 40 height 15
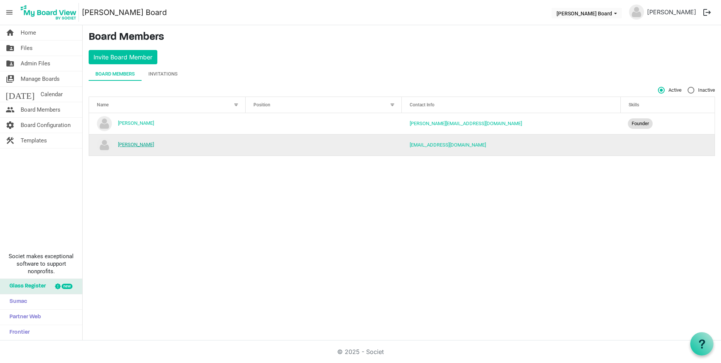
click at [136, 143] on link "[PERSON_NAME]" at bounding box center [136, 145] width 36 height 6
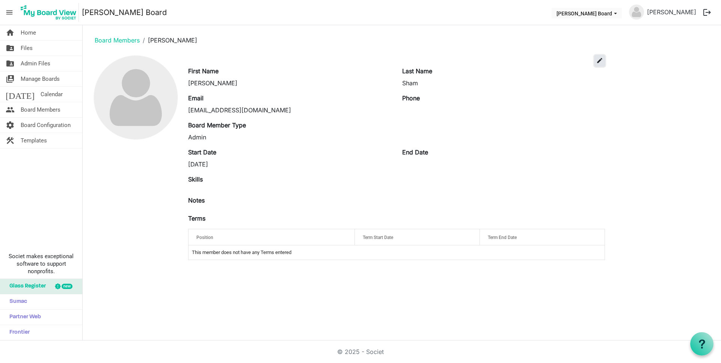
click at [597, 61] on span "edit" at bounding box center [600, 60] width 7 height 7
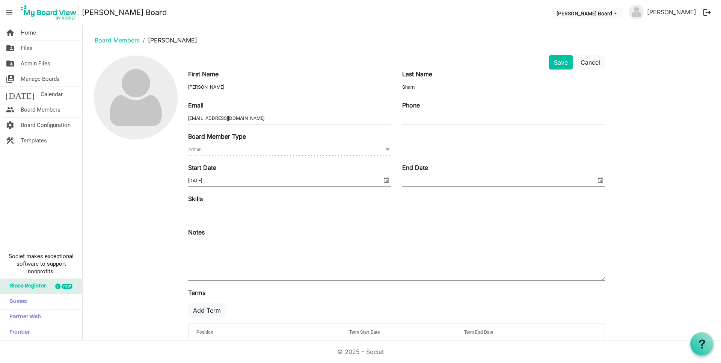
drag, startPoint x: 194, startPoint y: 206, endPoint x: 202, endPoint y: 215, distance: 11.4
click at [202, 215] on input "text" at bounding box center [196, 213] width 17 height 14
click at [567, 65] on button "Save" at bounding box center [561, 62] width 24 height 14
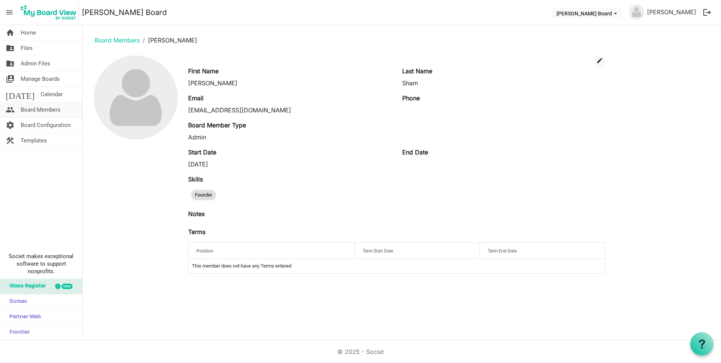
click at [45, 108] on span "Board Members" at bounding box center [41, 109] width 40 height 15
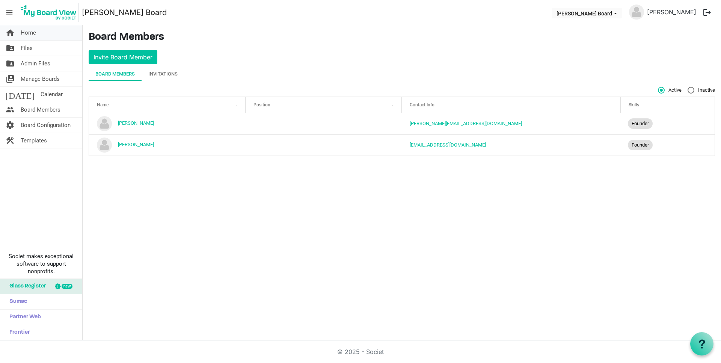
click at [28, 25] on span "Home" at bounding box center [28, 32] width 15 height 15
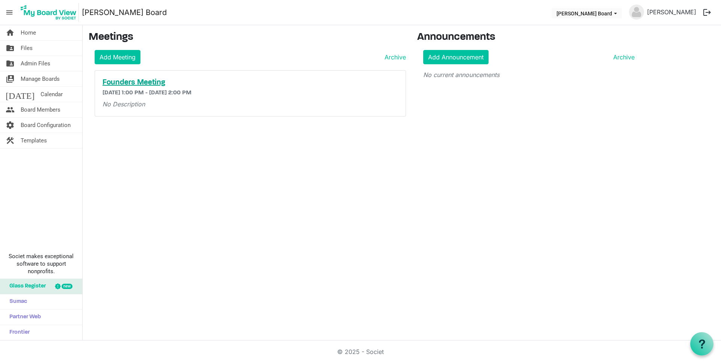
click at [150, 84] on h5 "Founders Meeting" at bounding box center [251, 82] width 296 height 9
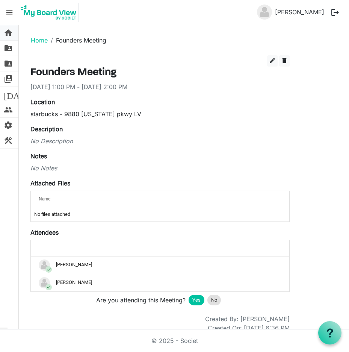
click at [6, 28] on span "home" at bounding box center [8, 32] width 9 height 15
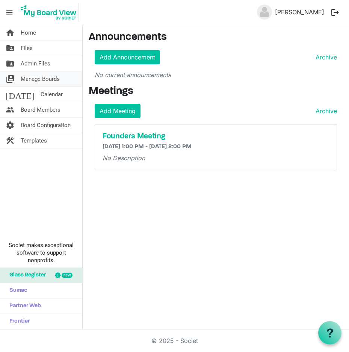
click at [43, 79] on span "Manage Boards" at bounding box center [40, 78] width 39 height 15
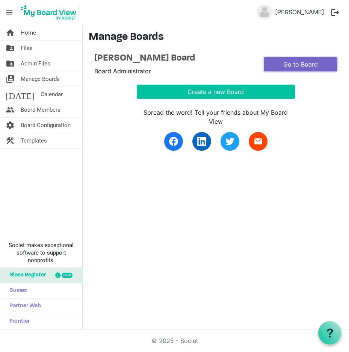
click at [293, 59] on link "Go to Board" at bounding box center [301, 64] width 74 height 14
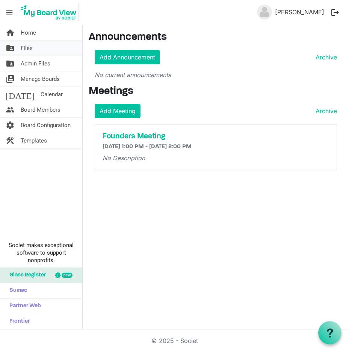
click at [33, 47] on link "folder_shared Files" at bounding box center [41, 48] width 82 height 15
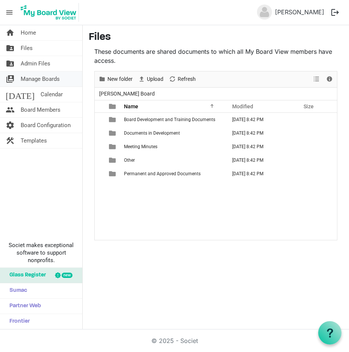
click at [30, 76] on span "Manage Boards" at bounding box center [40, 78] width 39 height 15
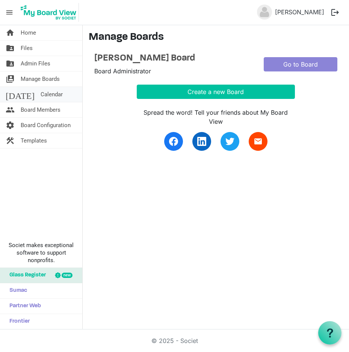
click at [41, 92] on span "Calendar" at bounding box center [52, 94] width 22 height 15
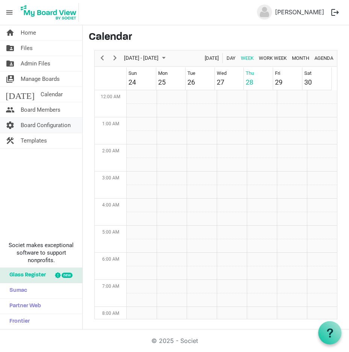
scroll to position [243, 0]
click at [310, 55] on span "Month" at bounding box center [300, 57] width 19 height 9
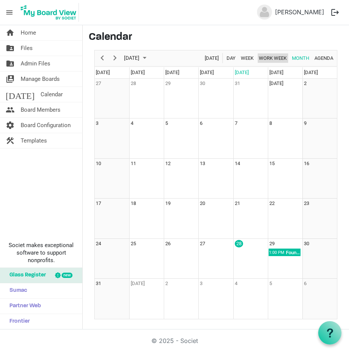
click at [274, 54] on span "Work Week" at bounding box center [272, 57] width 29 height 9
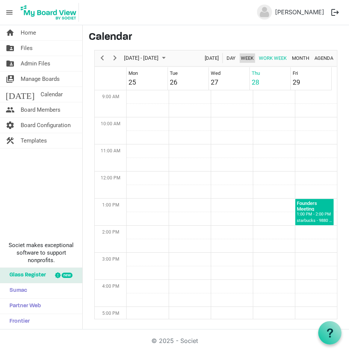
click at [243, 55] on span "Week" at bounding box center [247, 57] width 14 height 9
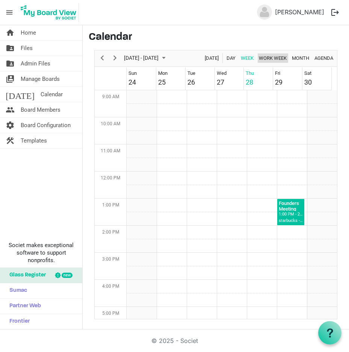
click at [266, 55] on span "Work Week" at bounding box center [272, 57] width 29 height 9
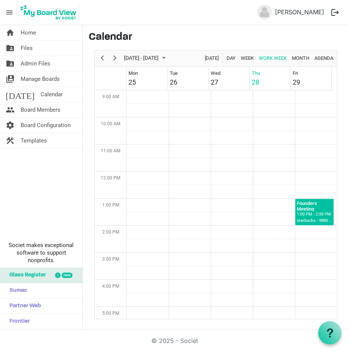
click at [297, 53] on div "Month" at bounding box center [300, 58] width 23 height 16
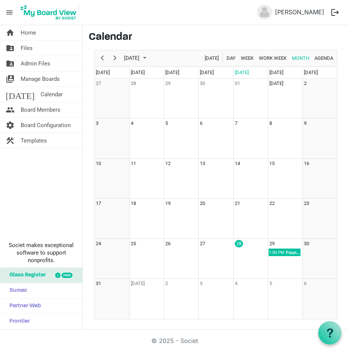
click at [320, 52] on div "Agenda" at bounding box center [324, 58] width 24 height 16
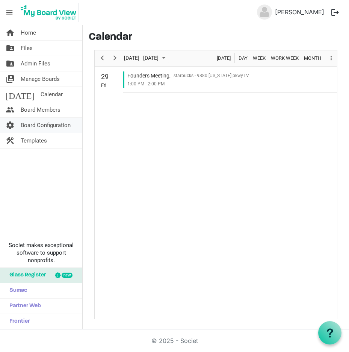
click at [28, 124] on span "Board Configuration" at bounding box center [46, 125] width 50 height 15
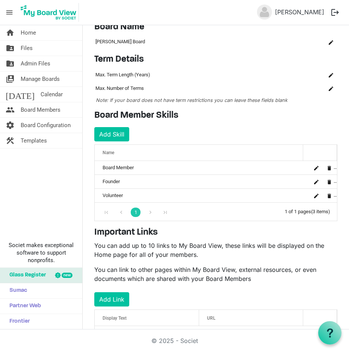
scroll to position [38, 0]
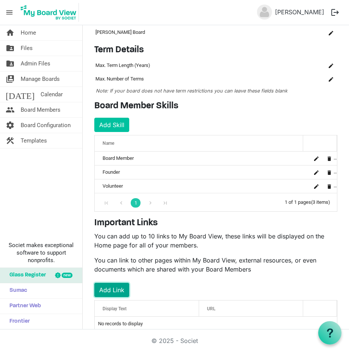
click at [113, 286] on button "Add Link" at bounding box center [111, 290] width 35 height 14
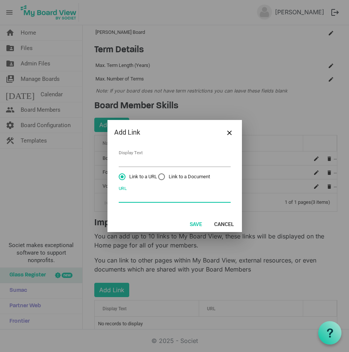
click at [122, 198] on input "URL" at bounding box center [175, 197] width 112 height 12
type input "askgriselda.org"
click at [198, 223] on button "Save" at bounding box center [196, 223] width 22 height 11
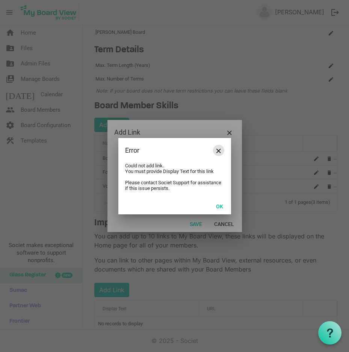
click at [219, 148] on span "Close" at bounding box center [218, 150] width 5 height 5
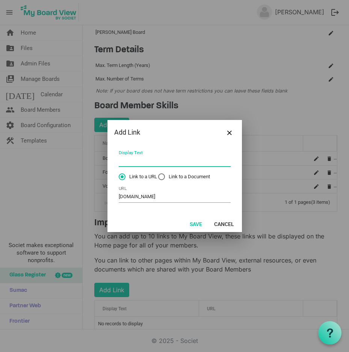
click at [155, 160] on input "Display Text" at bounding box center [175, 161] width 112 height 12
type input "Ask [PERSON_NAME]"
click at [187, 222] on button "Save" at bounding box center [196, 223] width 22 height 11
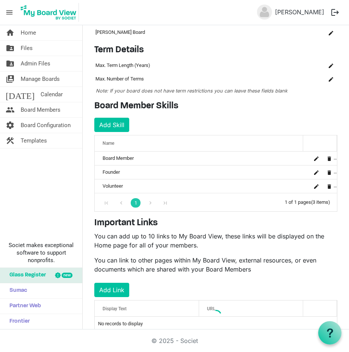
scroll to position [38, 0]
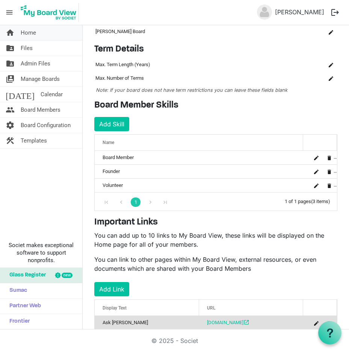
click at [20, 33] on link "home Home" at bounding box center [41, 32] width 82 height 15
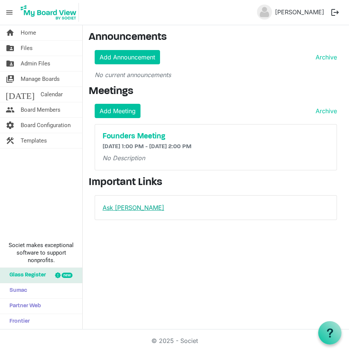
click at [121, 204] on link "Ask Griselda" at bounding box center [134, 208] width 62 height 8
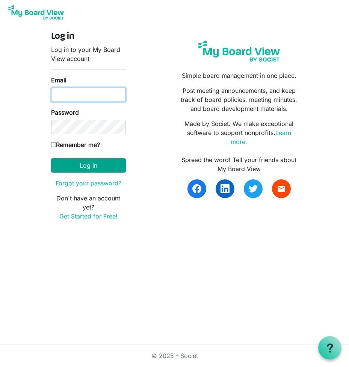
type input "[EMAIL_ADDRESS][DOMAIN_NAME]"
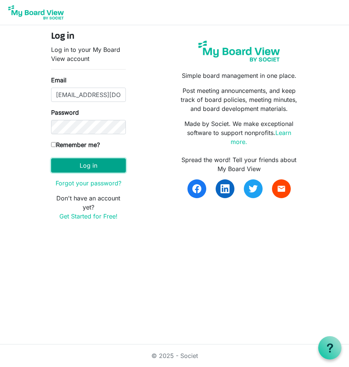
click at [91, 164] on button "Log in" at bounding box center [88, 165] width 75 height 14
